Goal: Task Accomplishment & Management: Use online tool/utility

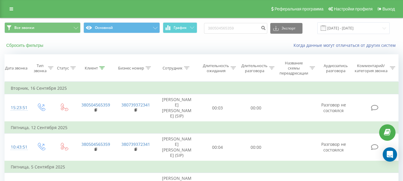
click at [19, 46] on button "Сбросить фильтры" at bounding box center [25, 45] width 42 height 5
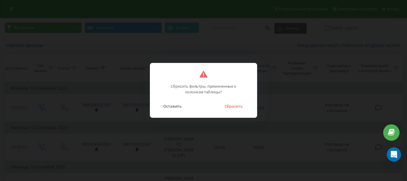
click at [228, 105] on button "Сбросить" at bounding box center [233, 106] width 24 height 8
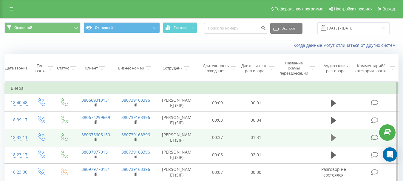
click at [333, 137] on icon at bounding box center [332, 137] width 5 height 7
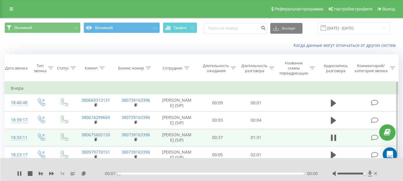
drag, startPoint x: 351, startPoint y: 173, endPoint x: 372, endPoint y: 173, distance: 20.9
click at [372, 173] on div at bounding box center [355, 173] width 46 height 6
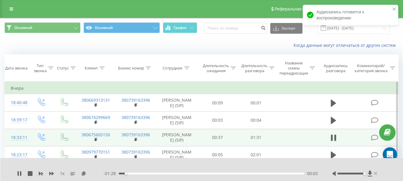
click at [375, 173] on icon at bounding box center [375, 173] width 3 height 5
